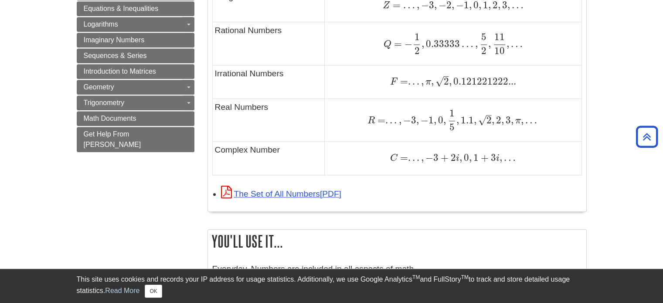
scroll to position [646, 0]
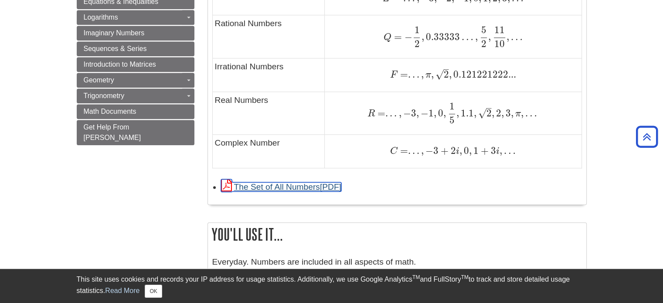
click at [293, 185] on link "The Set of All Numbers" at bounding box center [281, 186] width 120 height 9
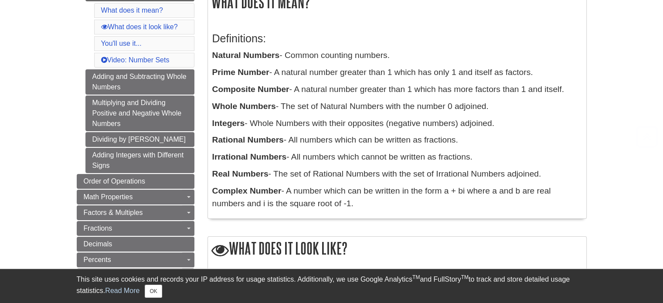
scroll to position [176, 0]
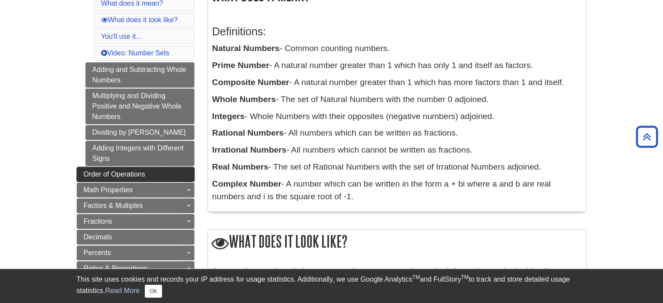
click at [123, 170] on span "Order of Operations" at bounding box center [114, 173] width 61 height 7
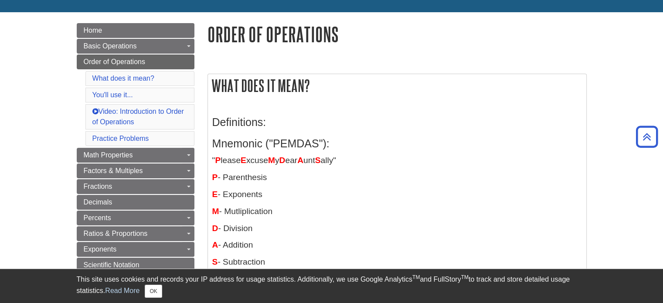
scroll to position [80, 0]
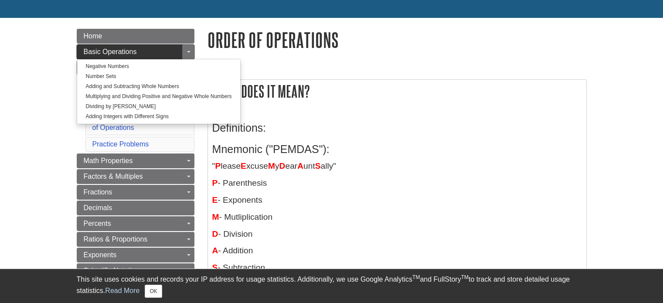
click at [135, 50] on span "Basic Operations" at bounding box center [110, 51] width 53 height 7
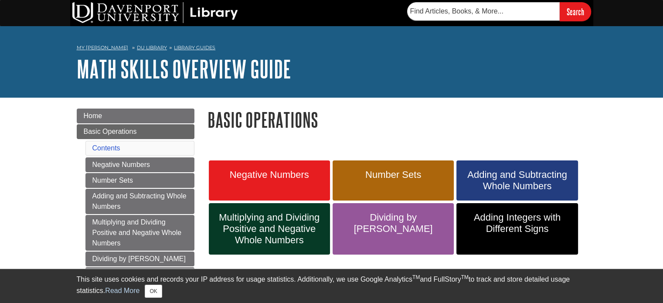
scroll to position [83, 0]
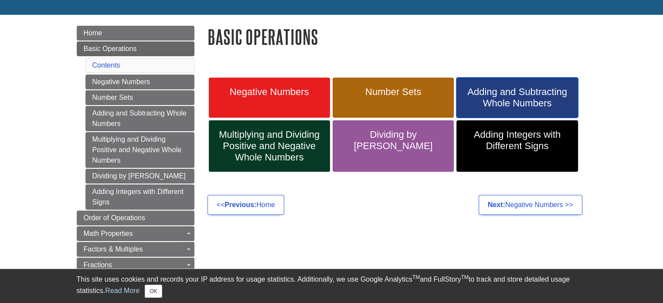
click at [520, 83] on link "Adding and Subtracting Whole Numbers" at bounding box center [516, 98] width 121 height 40
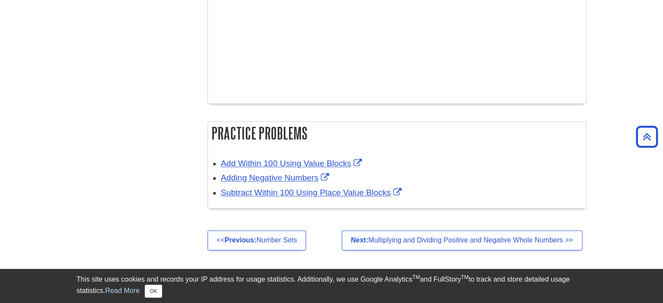
scroll to position [1248, 0]
click at [372, 151] on div "Add Within 100 Using Value Blocks Adding Negative Numbers Subtract Within 100 U…" at bounding box center [397, 179] width 378 height 57
click at [300, 162] on link "Add Within 100 Using Value Blocks" at bounding box center [292, 163] width 143 height 9
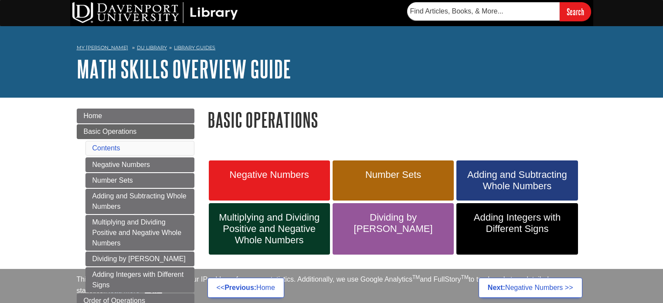
scroll to position [83, 0]
